Goal: Information Seeking & Learning: Learn about a topic

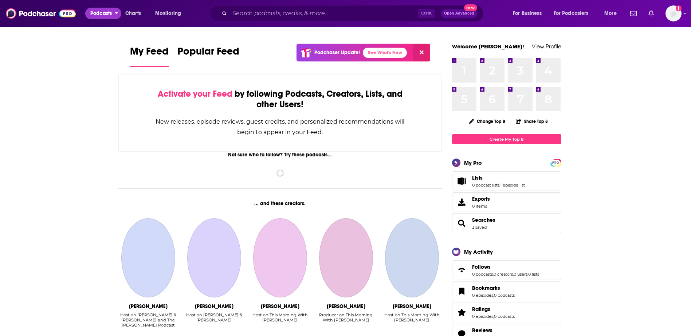
click at [101, 12] on span "Podcasts" at bounding box center [100, 13] width 21 height 10
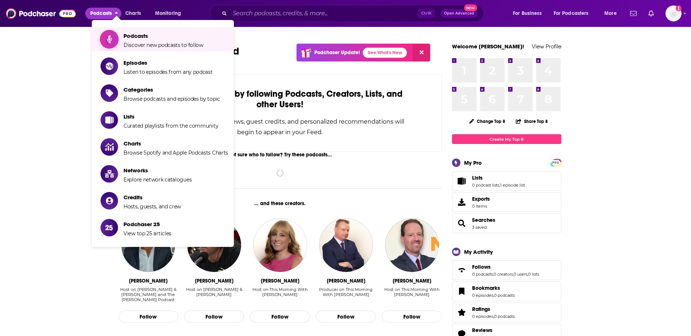
click at [128, 39] on span "Podcasts" at bounding box center [163, 35] width 80 height 7
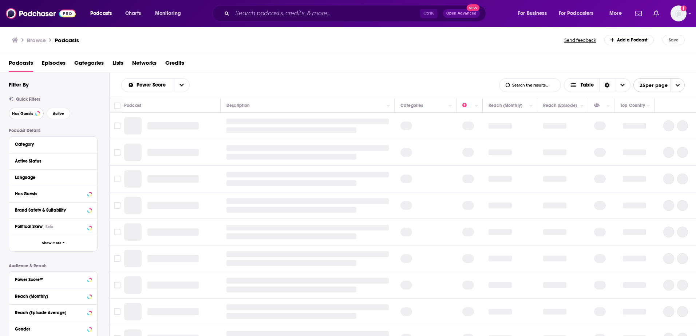
click at [32, 112] on span "Has Guests" at bounding box center [22, 114] width 21 height 4
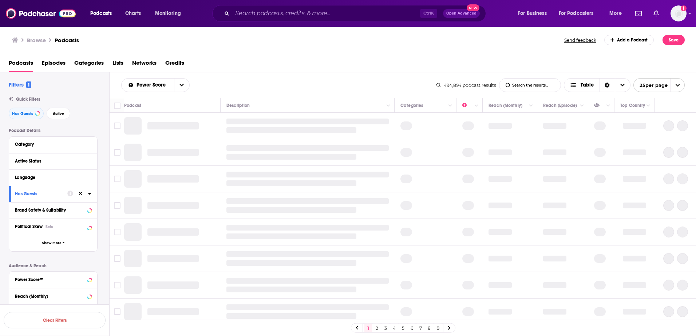
click at [91, 143] on div "Category" at bounding box center [53, 145] width 88 height 16
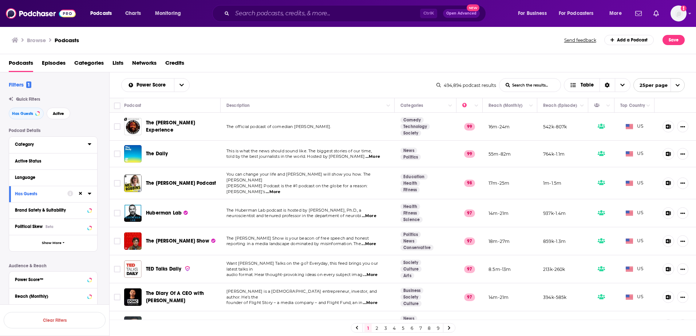
click at [88, 144] on icon at bounding box center [90, 144] width 4 height 6
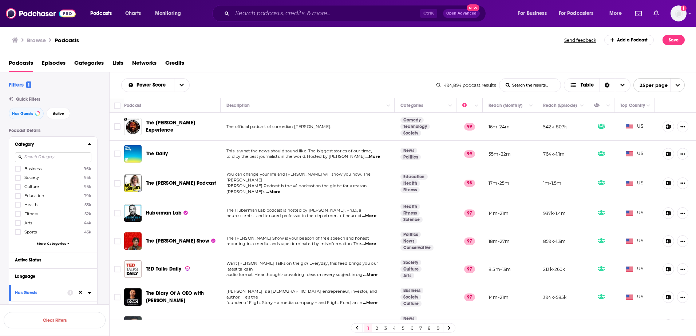
click at [61, 156] on input at bounding box center [53, 158] width 76 height 10
type input "p"
type input "c"
click at [51, 242] on span "More Categories" at bounding box center [51, 244] width 29 height 4
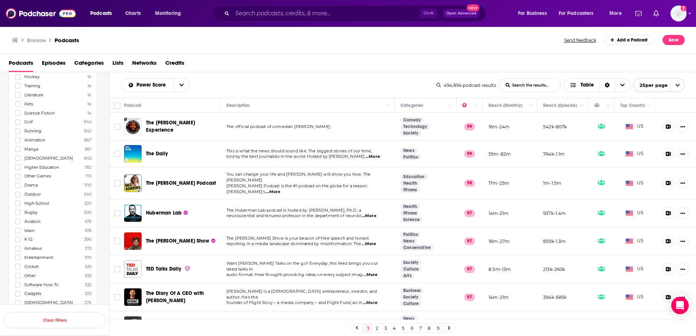
scroll to position [764, 0]
click at [18, 281] on icon at bounding box center [18, 282] width 4 height 4
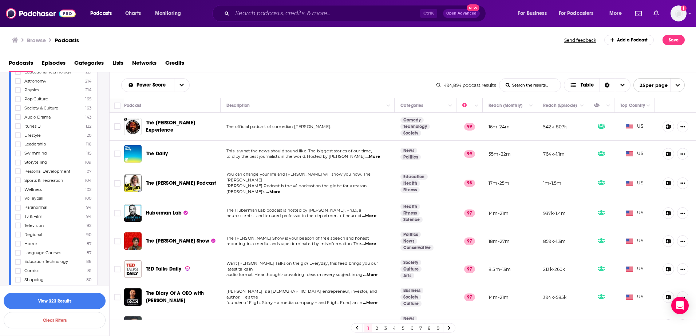
scroll to position [1056, 0]
click at [17, 243] on icon at bounding box center [18, 243] width 4 height 4
click at [17, 249] on icon at bounding box center [18, 250] width 4 height 3
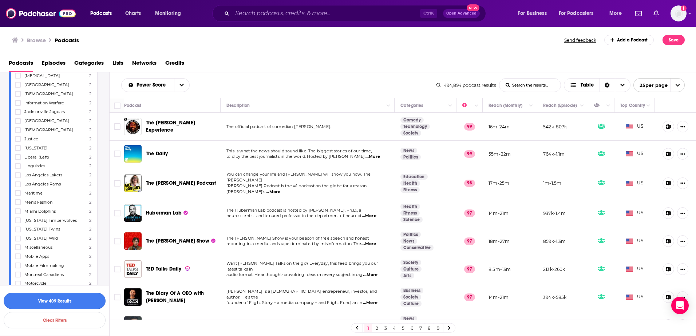
click at [52, 300] on button "View 409 Results" at bounding box center [55, 301] width 102 height 16
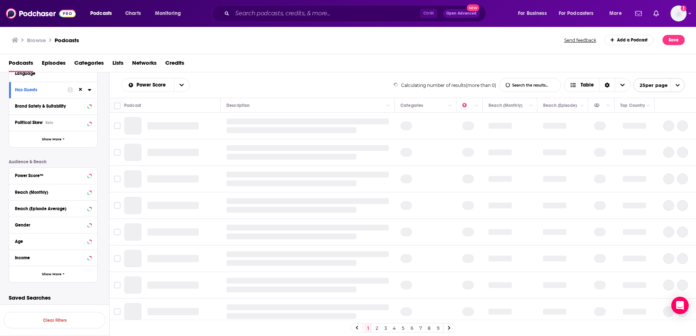
scroll to position [1008, 0]
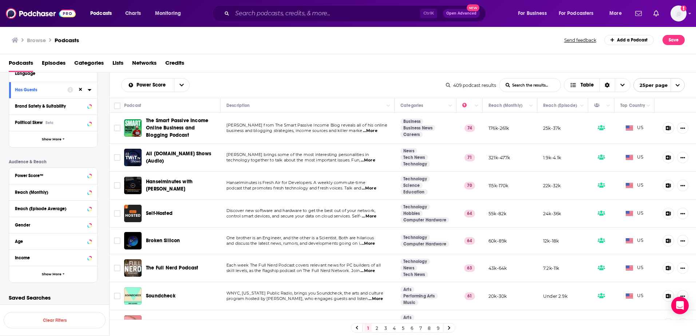
click at [375, 161] on span "...More" at bounding box center [368, 161] width 15 height 6
click at [368, 297] on span "...More" at bounding box center [375, 299] width 15 height 6
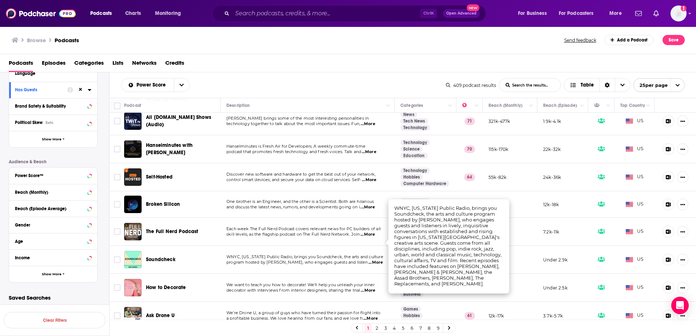
scroll to position [73, 0]
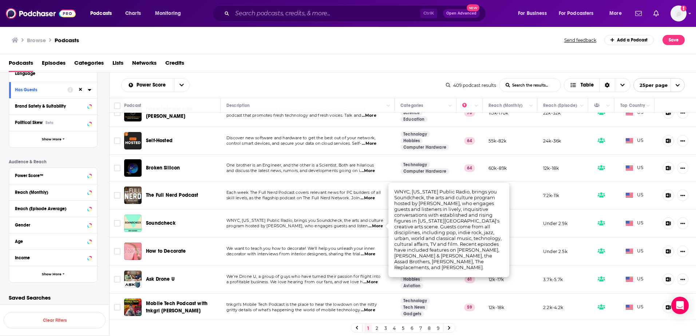
click at [281, 255] on span "decorator with interviews from interior designers, sharing the trial" at bounding box center [293, 254] width 134 height 5
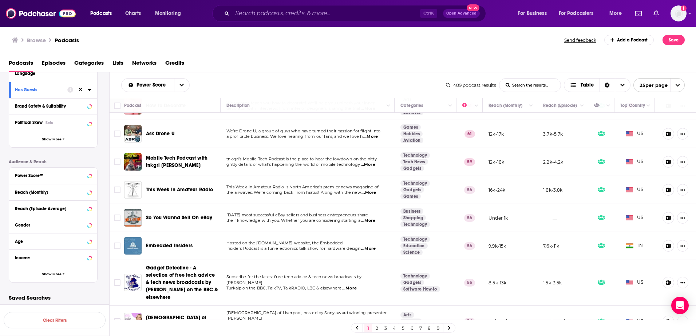
scroll to position [255, 0]
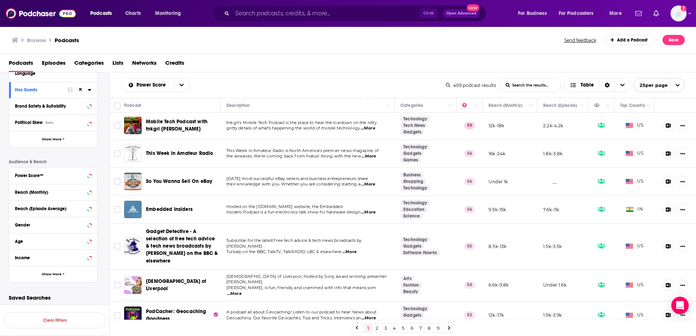
click at [355, 251] on span "...More" at bounding box center [349, 252] width 15 height 6
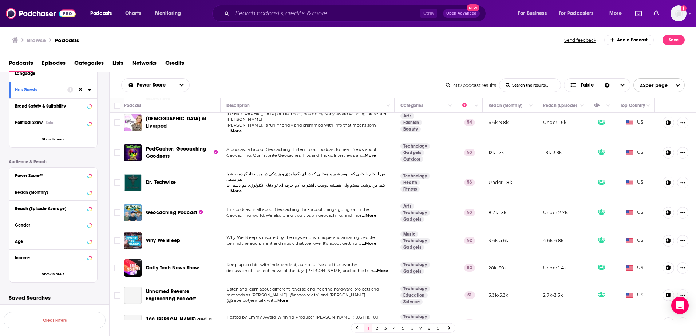
scroll to position [437, 0]
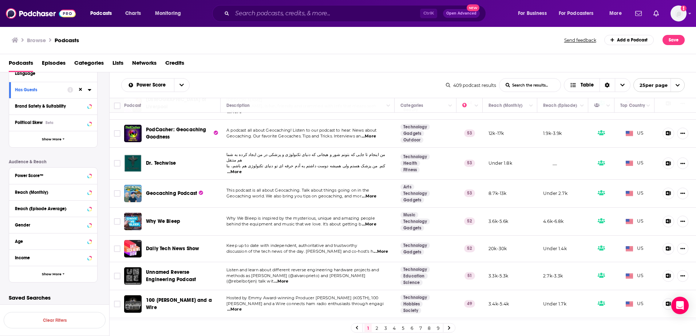
click at [373, 249] on span "...More" at bounding box center [380, 252] width 15 height 6
drag, startPoint x: 331, startPoint y: 245, endPoint x: 183, endPoint y: 240, distance: 147.9
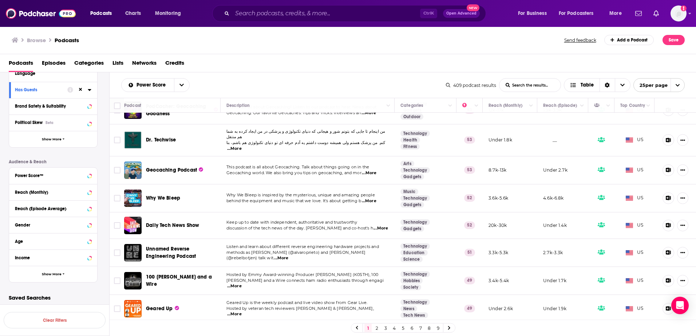
scroll to position [473, 0]
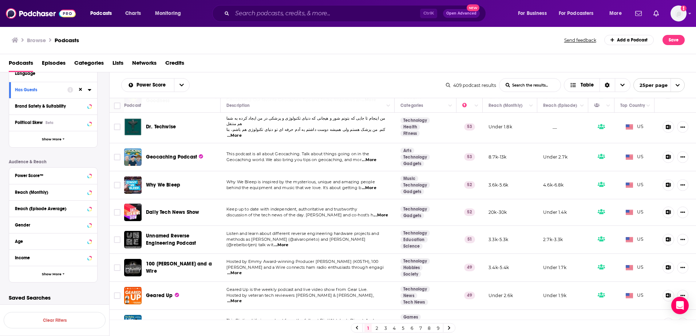
click at [242, 299] on span "...More" at bounding box center [234, 302] width 15 height 6
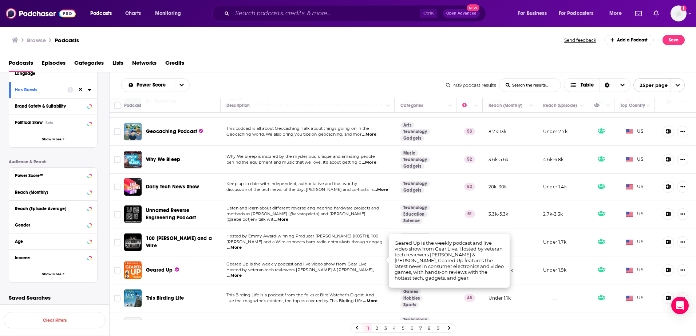
scroll to position [510, 0]
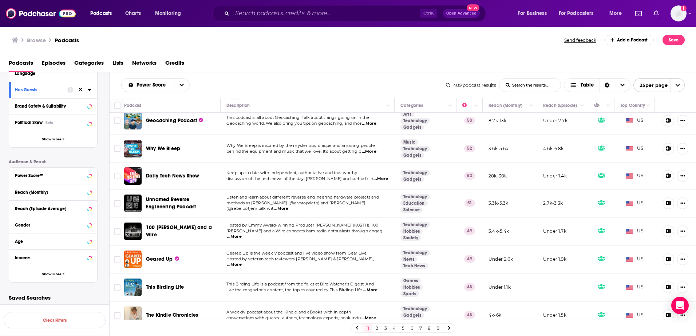
click at [377, 331] on link "2" at bounding box center [376, 328] width 7 height 9
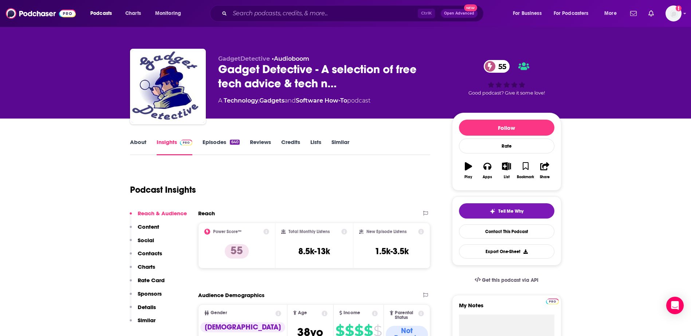
click at [141, 144] on link "About" at bounding box center [138, 147] width 16 height 17
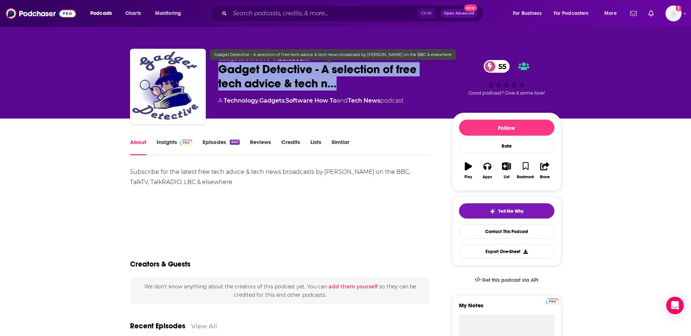
drag, startPoint x: 217, startPoint y: 71, endPoint x: 369, endPoint y: 86, distance: 153.3
click at [369, 86] on div "GadgetDetective • Audioboom Gadget Detective - A selection of free tech advice …" at bounding box center [345, 88] width 431 height 79
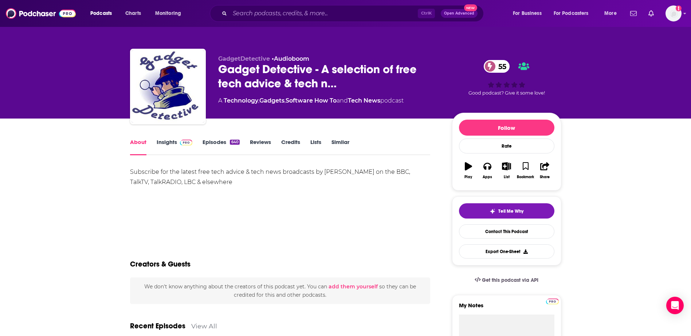
click at [292, 95] on div "GadgetDetective • Audioboom Gadget Detective - A selection of free tech advice …" at bounding box center [329, 84] width 222 height 58
click at [177, 144] on span at bounding box center [185, 142] width 16 height 7
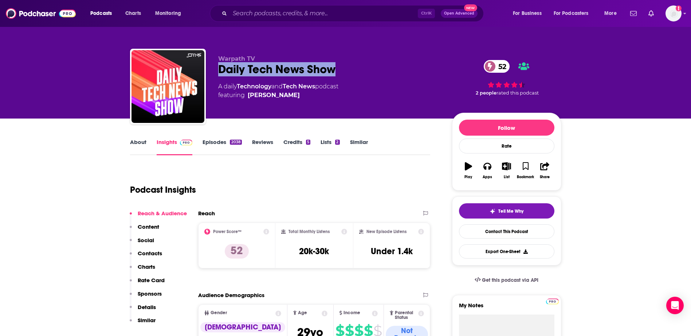
drag, startPoint x: 347, startPoint y: 72, endPoint x: 217, endPoint y: 71, distance: 129.6
click at [217, 71] on div "Warpath TV Daily Tech News Show 52 A daily Technology and Tech News podcast fea…" at bounding box center [345, 88] width 431 height 79
copy h2 "Daily Tech News Show"
